Goal: Information Seeking & Learning: Learn about a topic

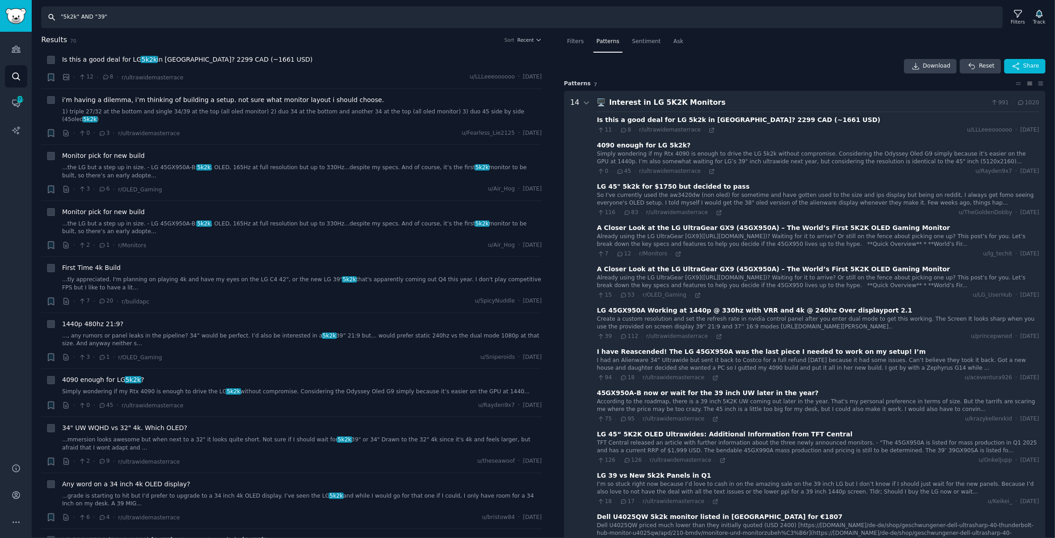
click at [126, 17] on input ""5k2k" AND "39"" at bounding box center [522, 17] width 962 height 22
drag, startPoint x: 156, startPoint y: 18, endPoint x: 0, endPoint y: 18, distance: 155.5
click at [0, 18] on div "Conversations Audiences Search Conversations 477 AI Reports Help Account More S…" at bounding box center [527, 269] width 1055 height 538
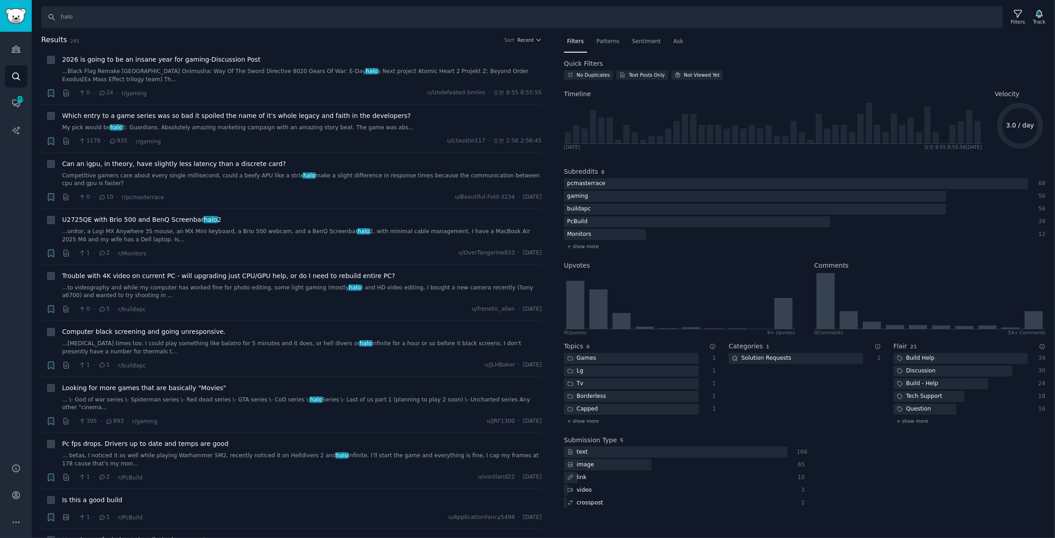
click at [604, 40] on span "Patterns" at bounding box center [608, 42] width 23 height 8
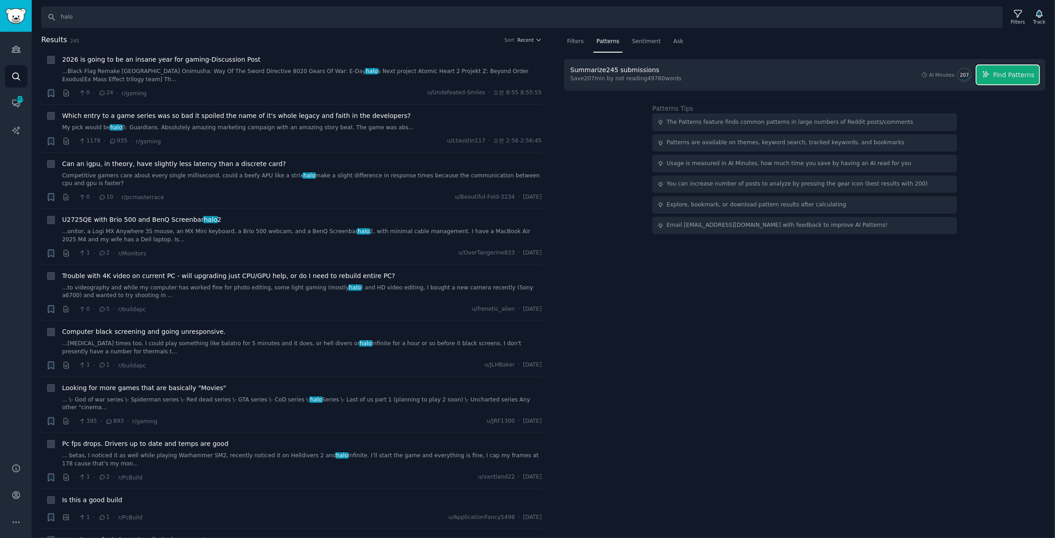
click at [1016, 66] on button "Find Patterns" at bounding box center [1008, 74] width 63 height 19
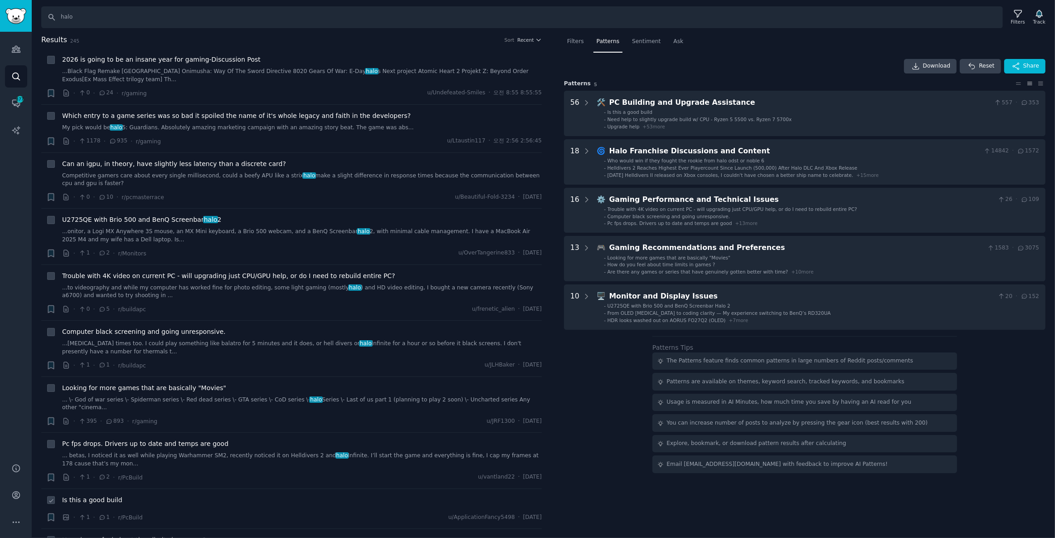
click at [253, 502] on div "Is this a good build" at bounding box center [302, 501] width 480 height 13
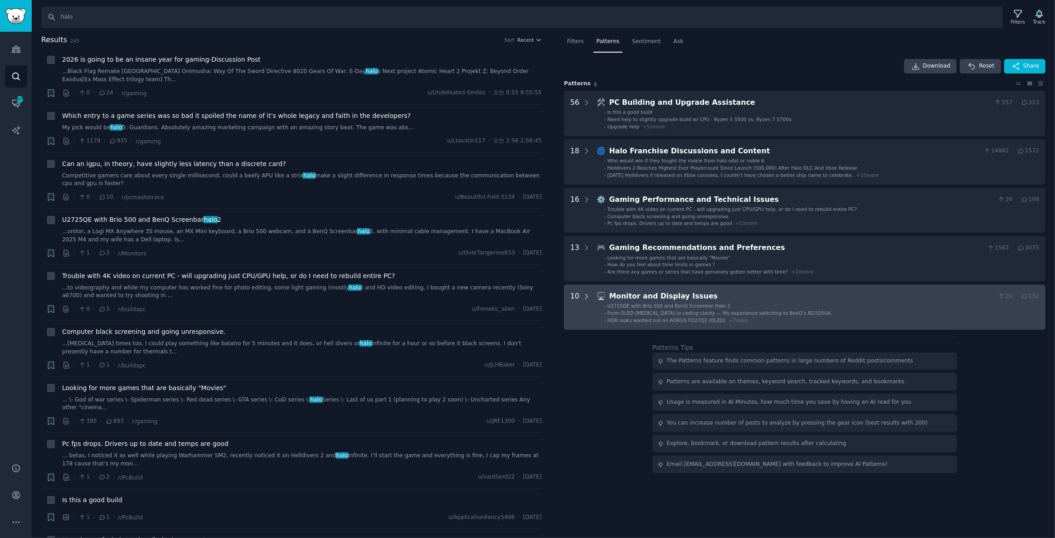
click at [583, 296] on icon at bounding box center [587, 296] width 8 height 8
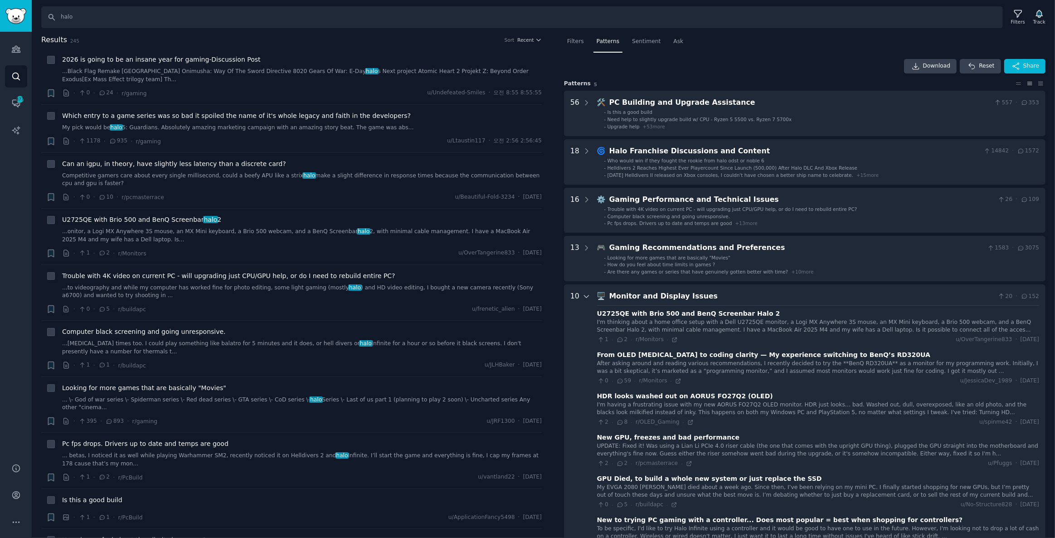
scroll to position [249, 0]
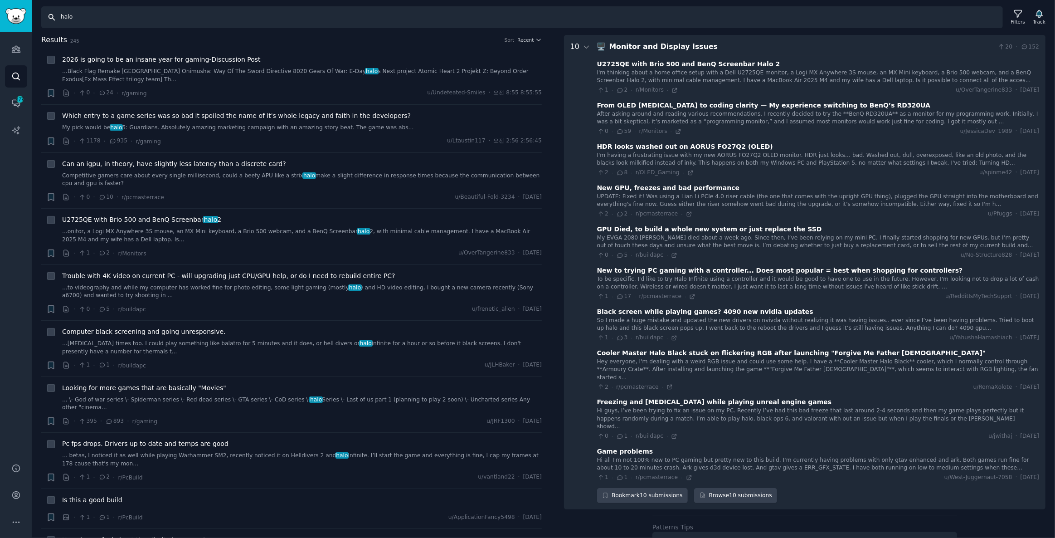
drag, startPoint x: 138, startPoint y: 15, endPoint x: 0, endPoint y: 6, distance: 138.5
click at [0, 6] on div "Conversations Audiences Search Conversations 477 AI Reports Help Account More S…" at bounding box center [527, 269] width 1055 height 538
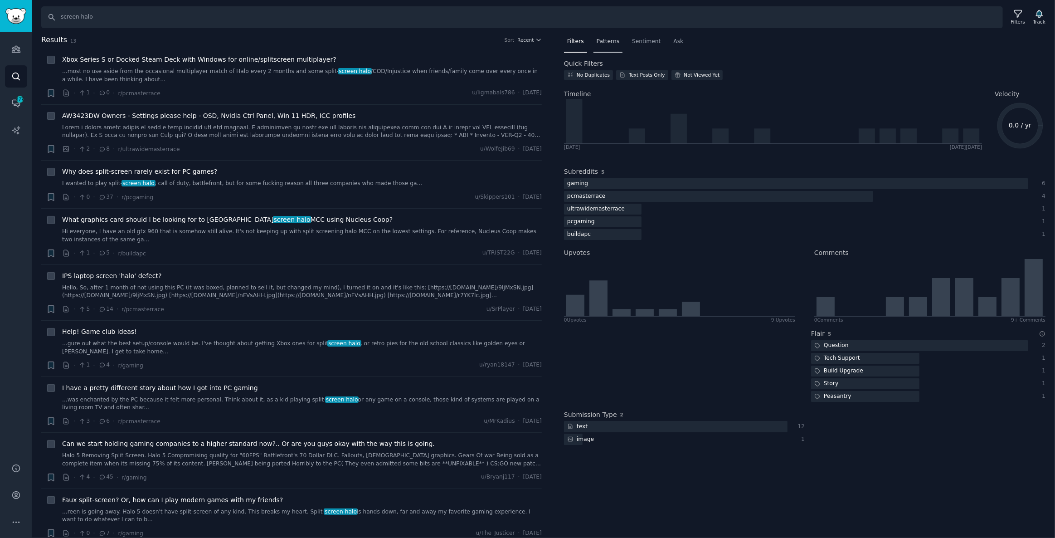
click at [602, 40] on span "Patterns" at bounding box center [608, 42] width 23 height 8
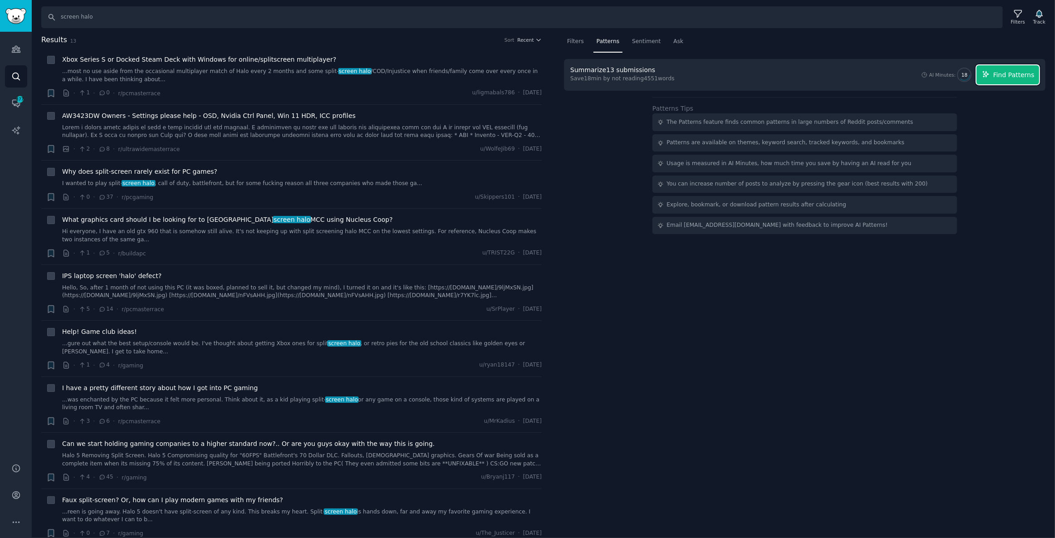
click at [1016, 73] on span "Find Patterns" at bounding box center [1013, 75] width 41 height 10
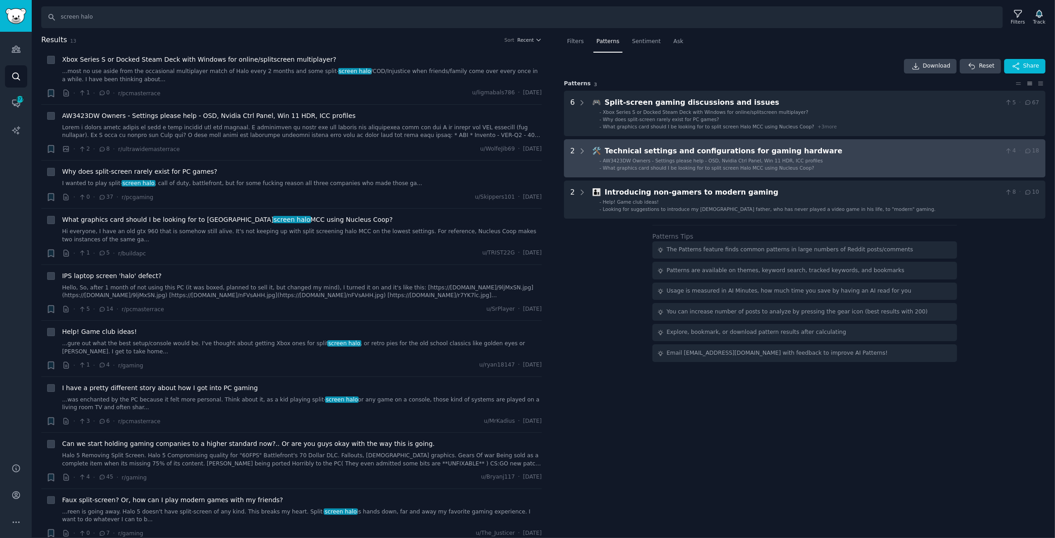
click at [723, 171] on hardware "2 🛠️ Technical settings and configurations for gaming hardware 4 · 18 - AW3423D…" at bounding box center [804, 158] width 481 height 38
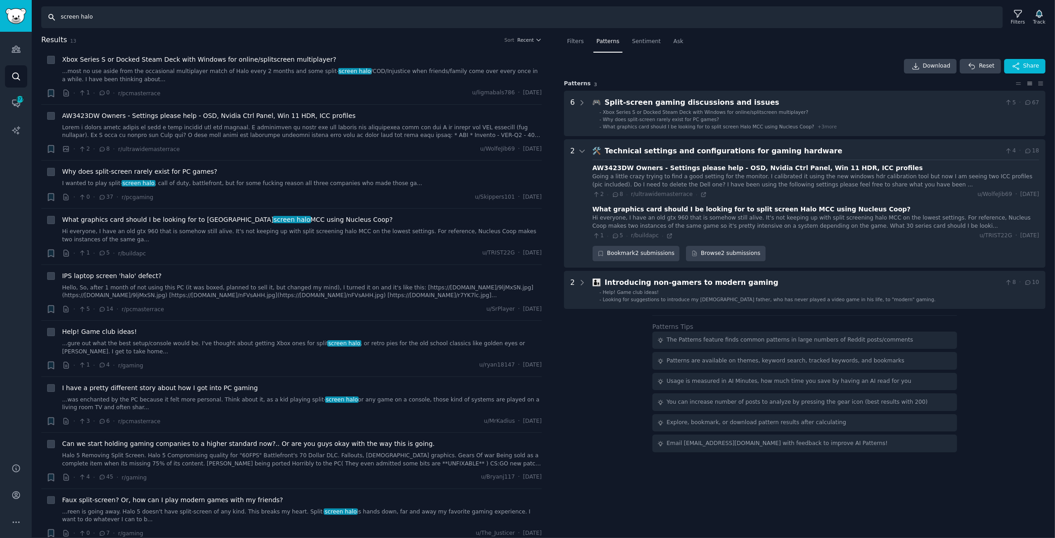
drag, startPoint x: 145, startPoint y: 20, endPoint x: 0, endPoint y: -2, distance: 146.3
click at [0, 0] on html "Conversations Audiences Search Conversations 477 AI Reports Help Account More S…" at bounding box center [527, 269] width 1055 height 538
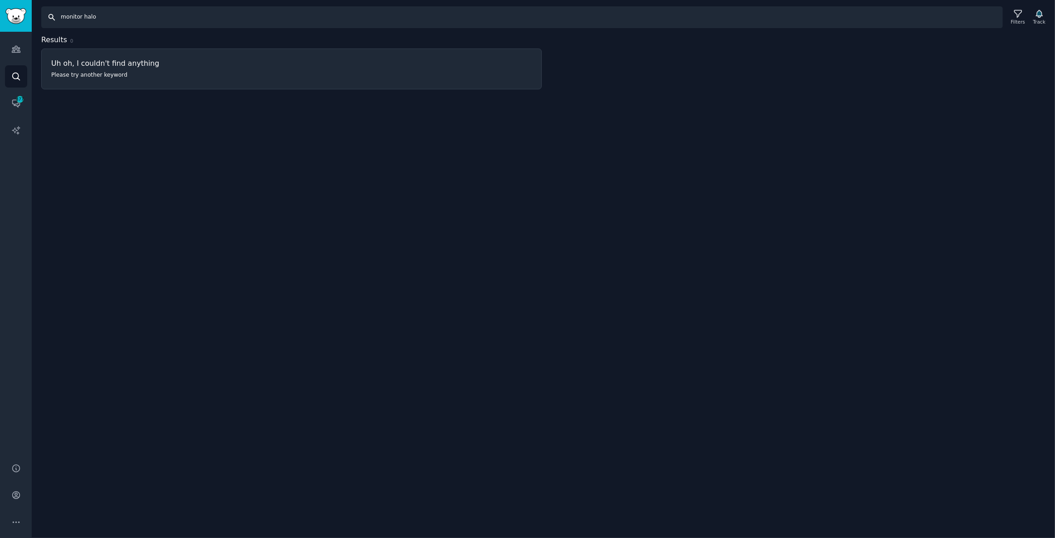
click at [117, 15] on input "monitor halo" at bounding box center [522, 17] width 962 height 22
drag, startPoint x: 126, startPoint y: 16, endPoint x: 0, endPoint y: 12, distance: 126.6
click at [0, 12] on div "Conversations Audiences Search Conversations 477 AI Reports Help Account More S…" at bounding box center [527, 269] width 1055 height 538
type input "s"
type input "h"
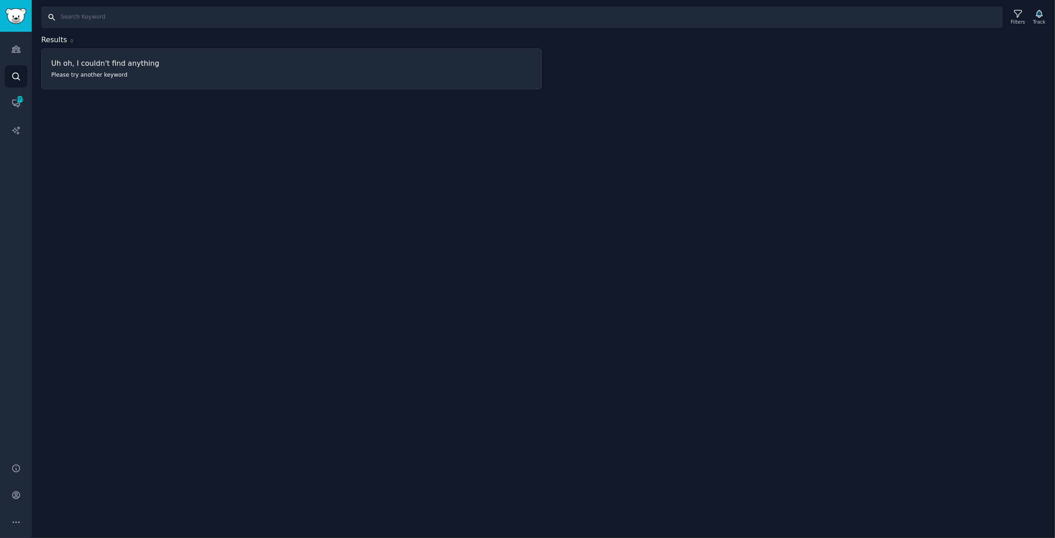
type input "s"
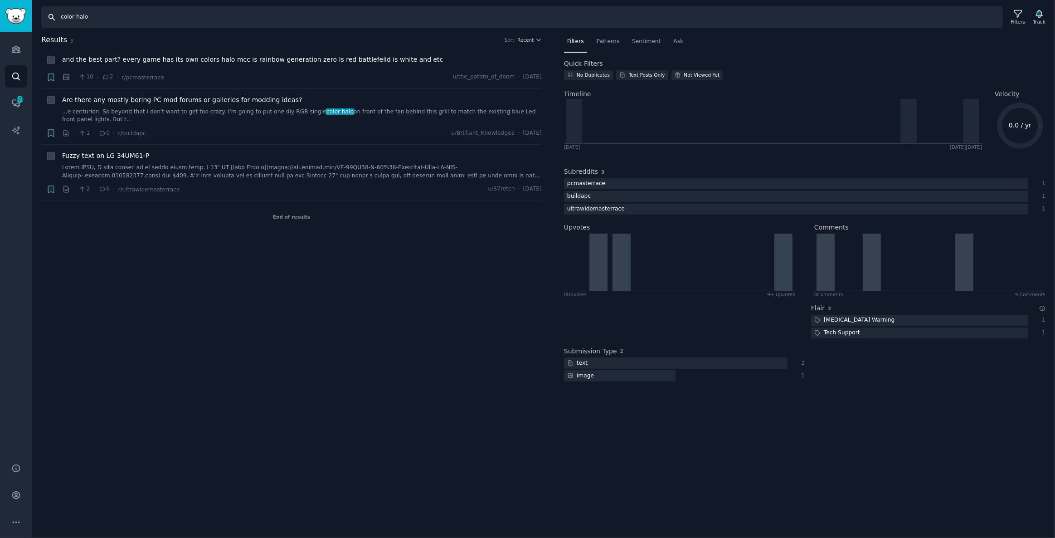
drag, startPoint x: 135, startPoint y: 16, endPoint x: 0, endPoint y: 12, distance: 135.2
click at [0, 15] on div "Conversations Audiences Search Conversations 477 AI Reports Help Account More S…" at bounding box center [527, 269] width 1055 height 538
type input "[PERSON_NAME]"
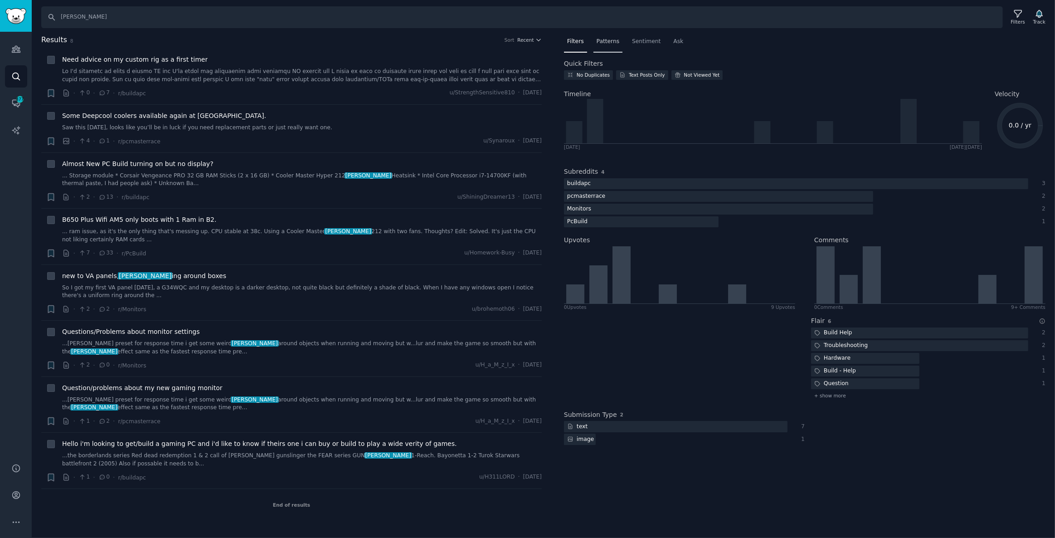
click at [602, 41] on span "Patterns" at bounding box center [608, 42] width 23 height 8
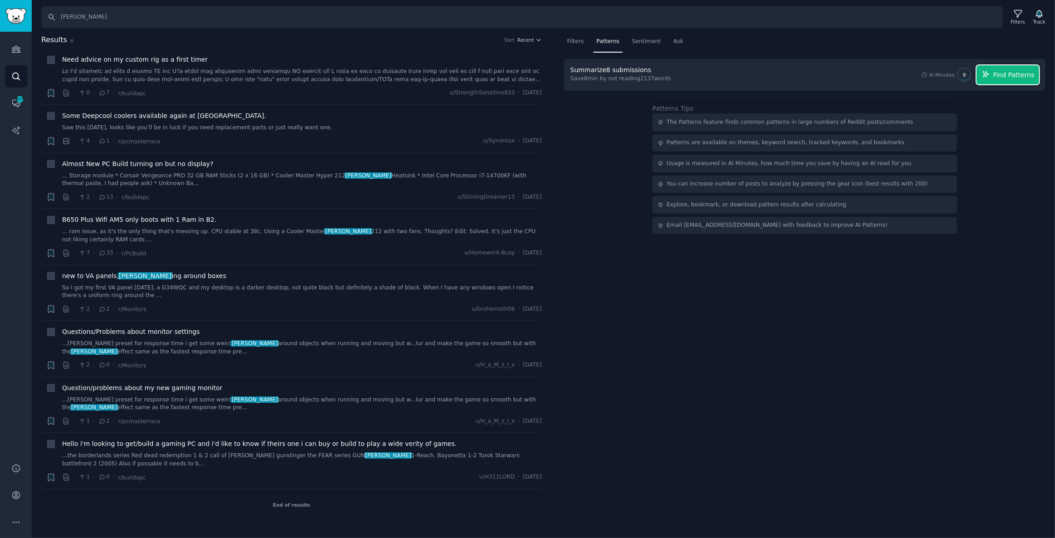
click at [1001, 74] on span "Find Patterns" at bounding box center [1013, 75] width 41 height 10
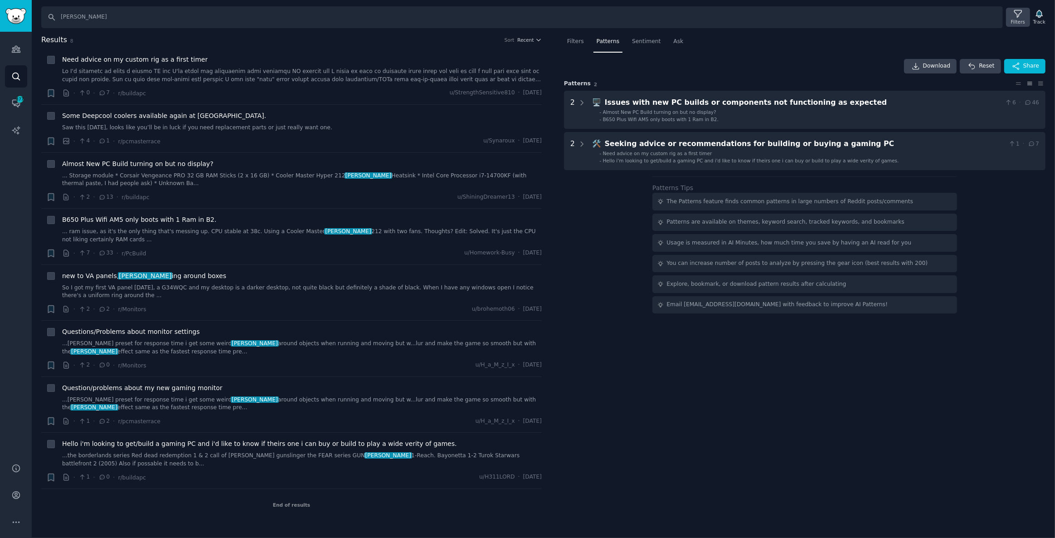
click at [1019, 13] on icon at bounding box center [1017, 13] width 7 height 7
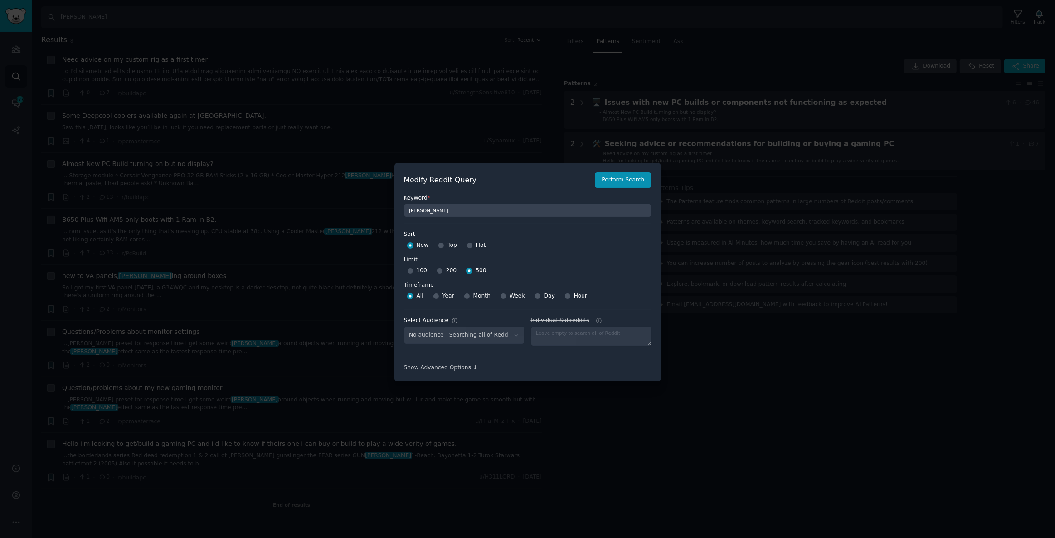
click at [747, 186] on div at bounding box center [527, 269] width 1055 height 538
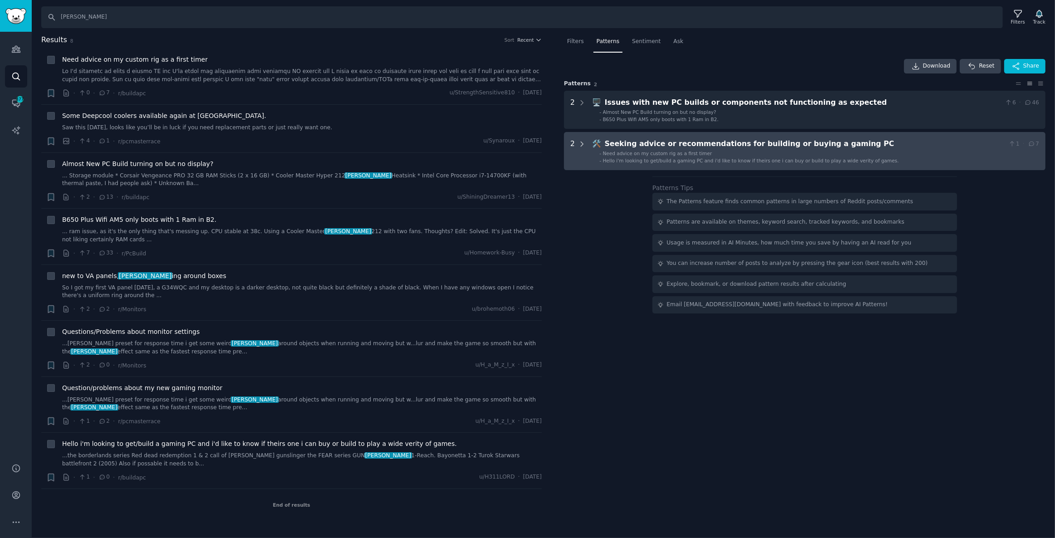
click at [582, 142] on icon at bounding box center [582, 143] width 2 height 5
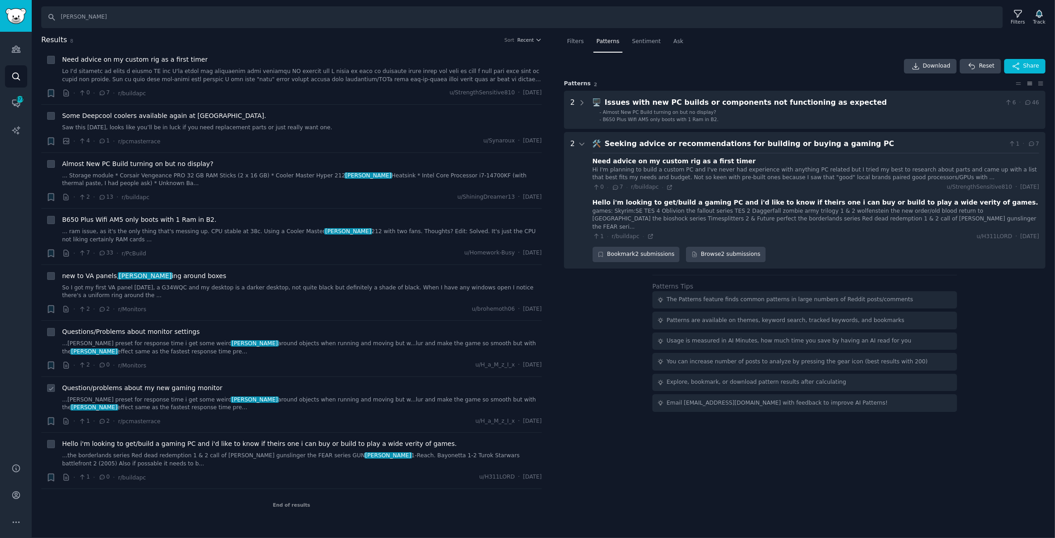
click at [231, 396] on span "[PERSON_NAME]" at bounding box center [255, 399] width 48 height 6
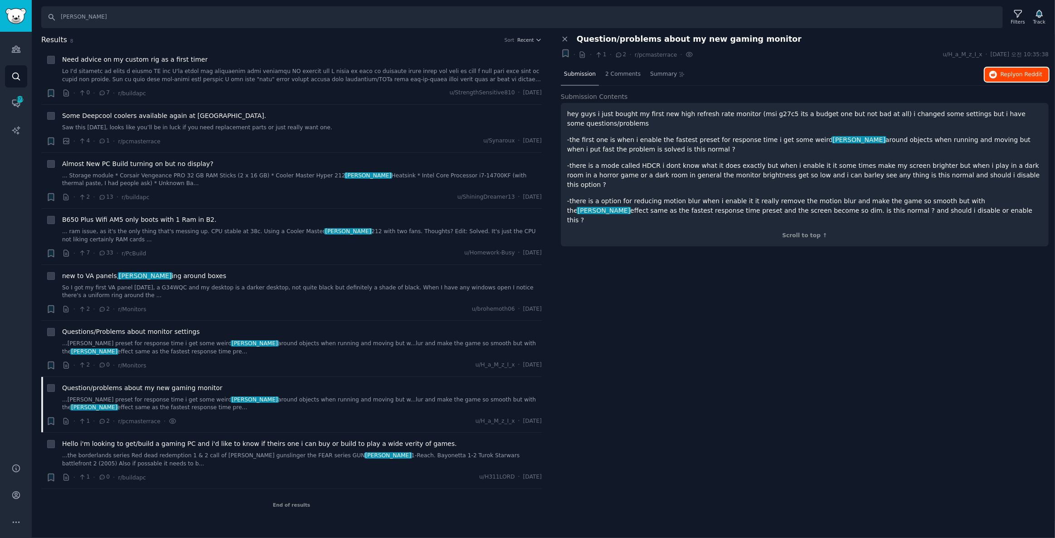
click at [1020, 73] on span "on Reddit" at bounding box center [1029, 74] width 26 height 6
